Goal: Task Accomplishment & Management: Manage account settings

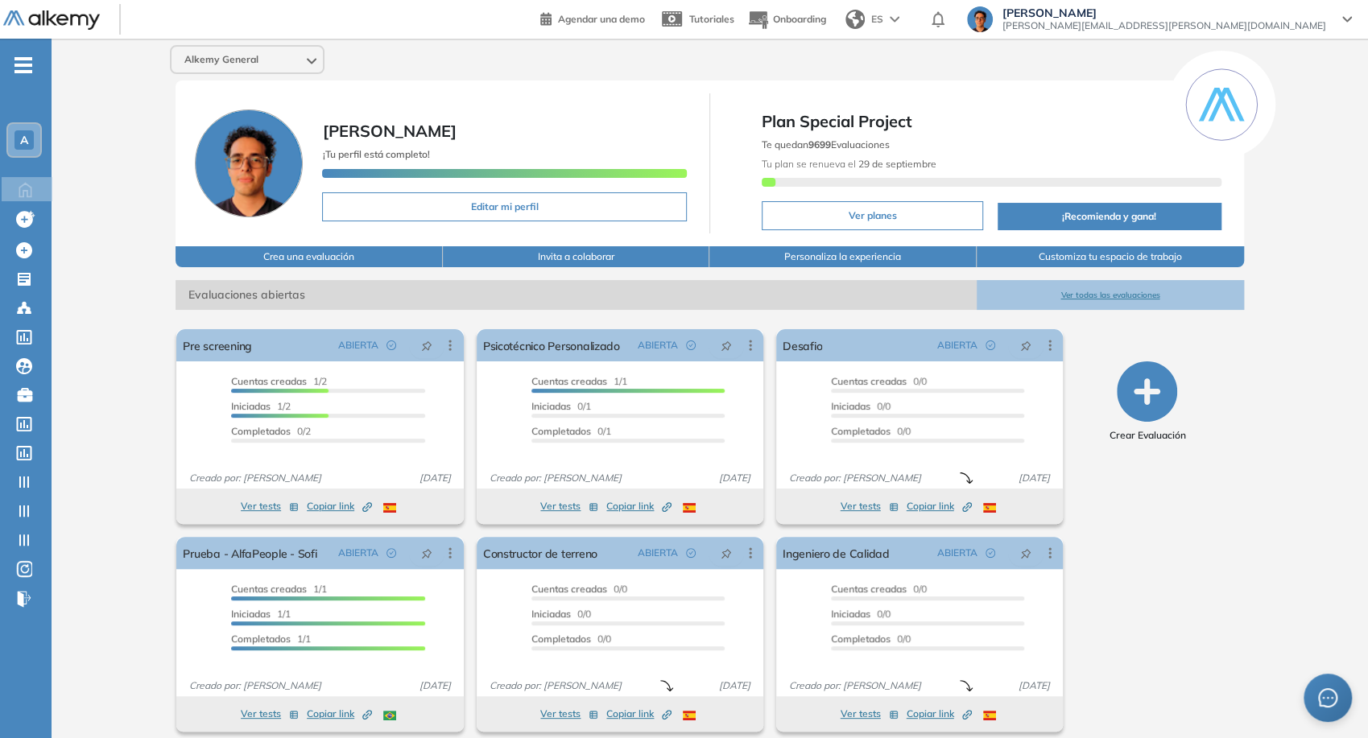
click at [287, 70] on div "Alkemy General" at bounding box center [246, 60] width 151 height 26
click at [1257, 38] on div "Agendar una demo Tutoriales Onboarding ES Juan Carlos Ojeda juan.ojeda@alkemy.o…" at bounding box center [952, 19] width 824 height 39
click at [1283, 21] on span "juan.ojeda@alkemy.org" at bounding box center [1164, 25] width 324 height 13
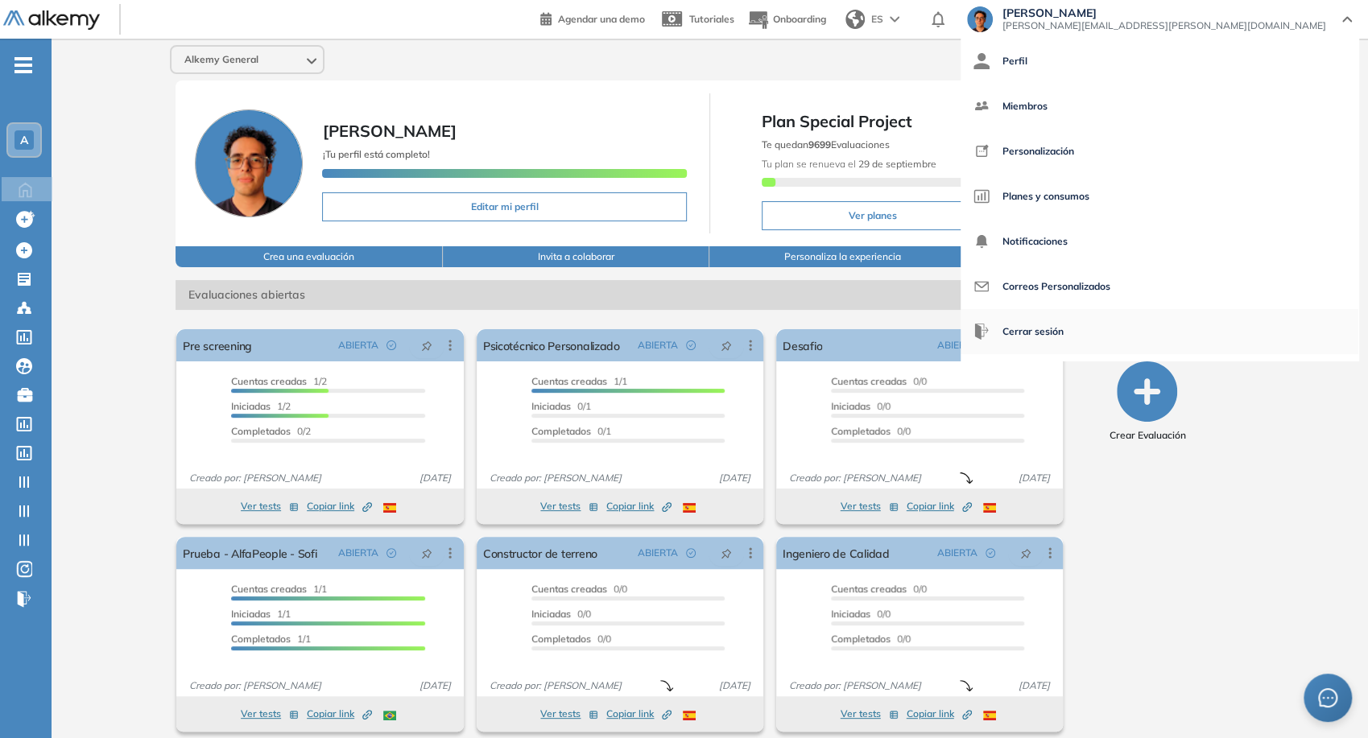
click at [1063, 325] on span "Cerrar sesión" at bounding box center [1032, 331] width 61 height 39
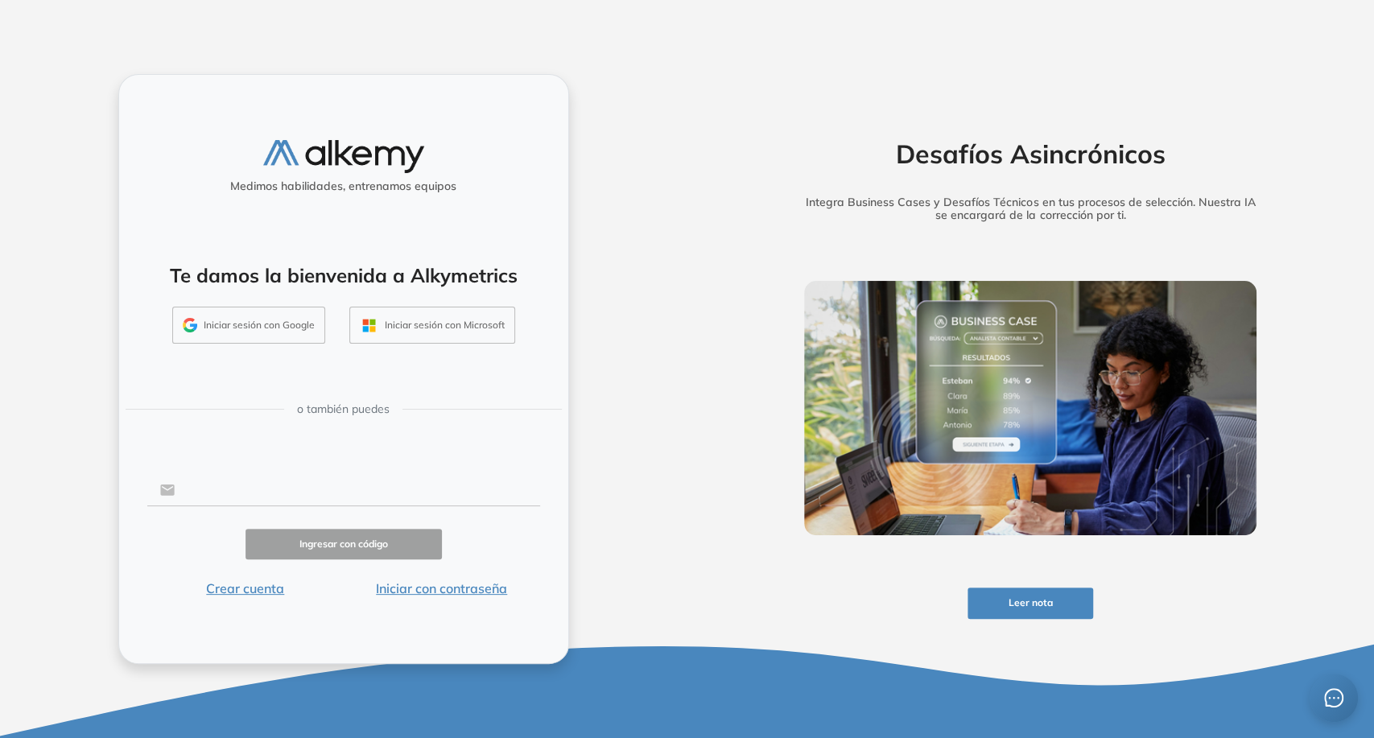
click at [275, 482] on input "text" at bounding box center [357, 490] width 365 height 31
type input "**********"
click at [327, 533] on button "Ingresar con código" at bounding box center [344, 544] width 196 height 31
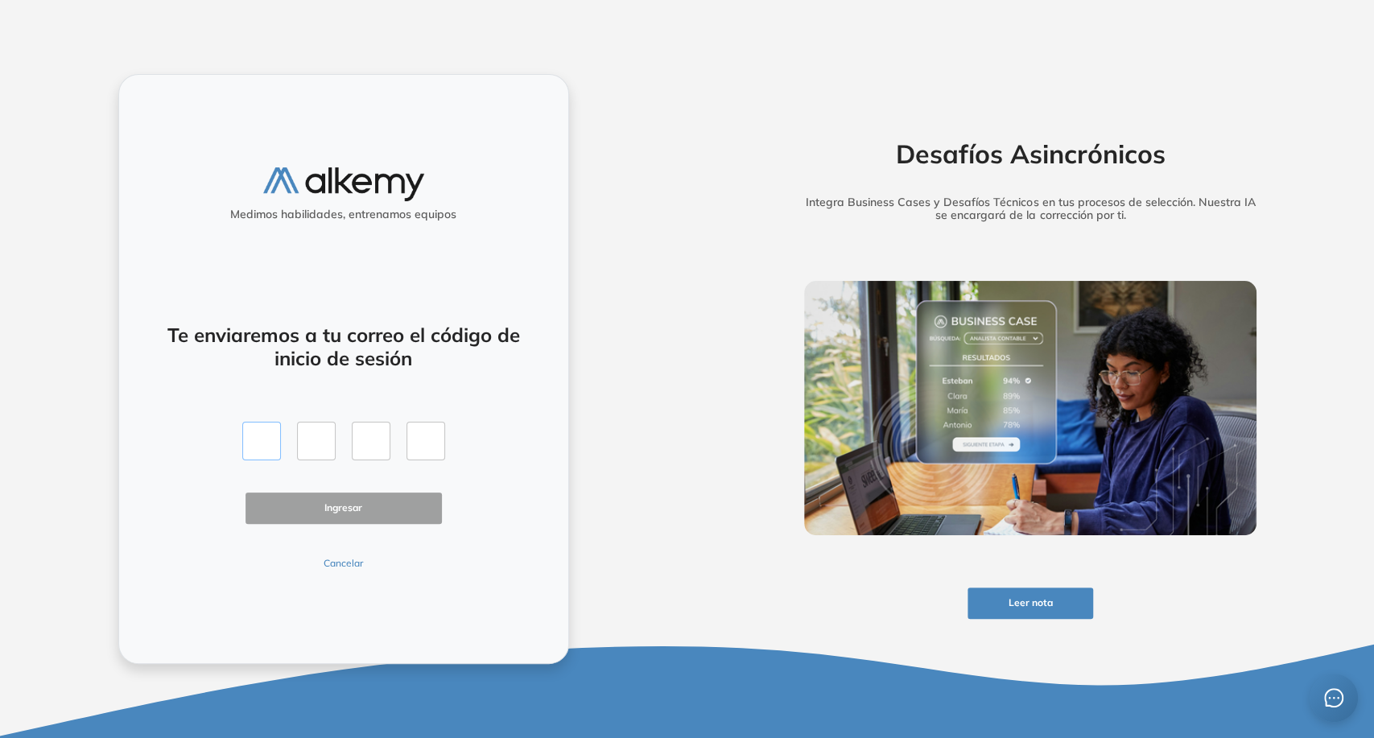
click at [264, 440] on input "text" at bounding box center [261, 441] width 39 height 39
type input "*"
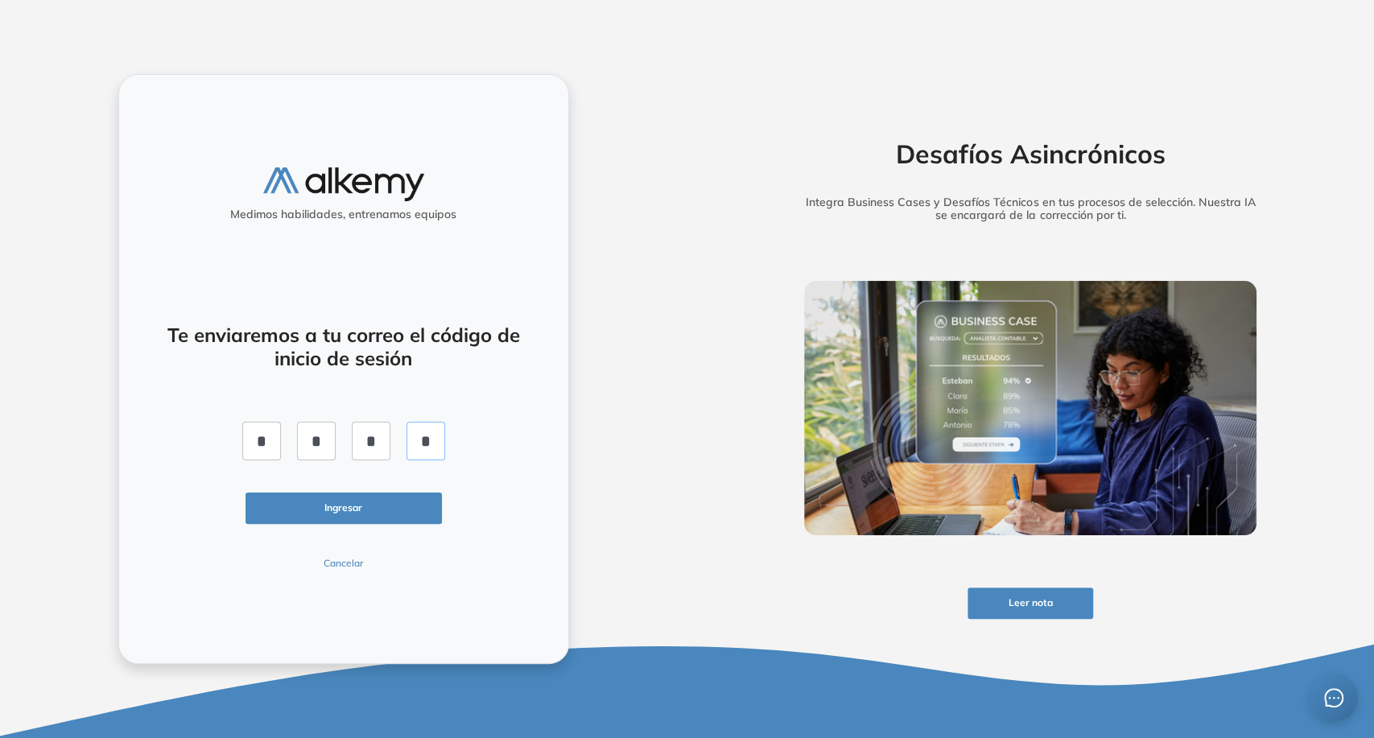
click button "Ingresar" at bounding box center [344, 508] width 196 height 31
